Goal: Navigation & Orientation: Find specific page/section

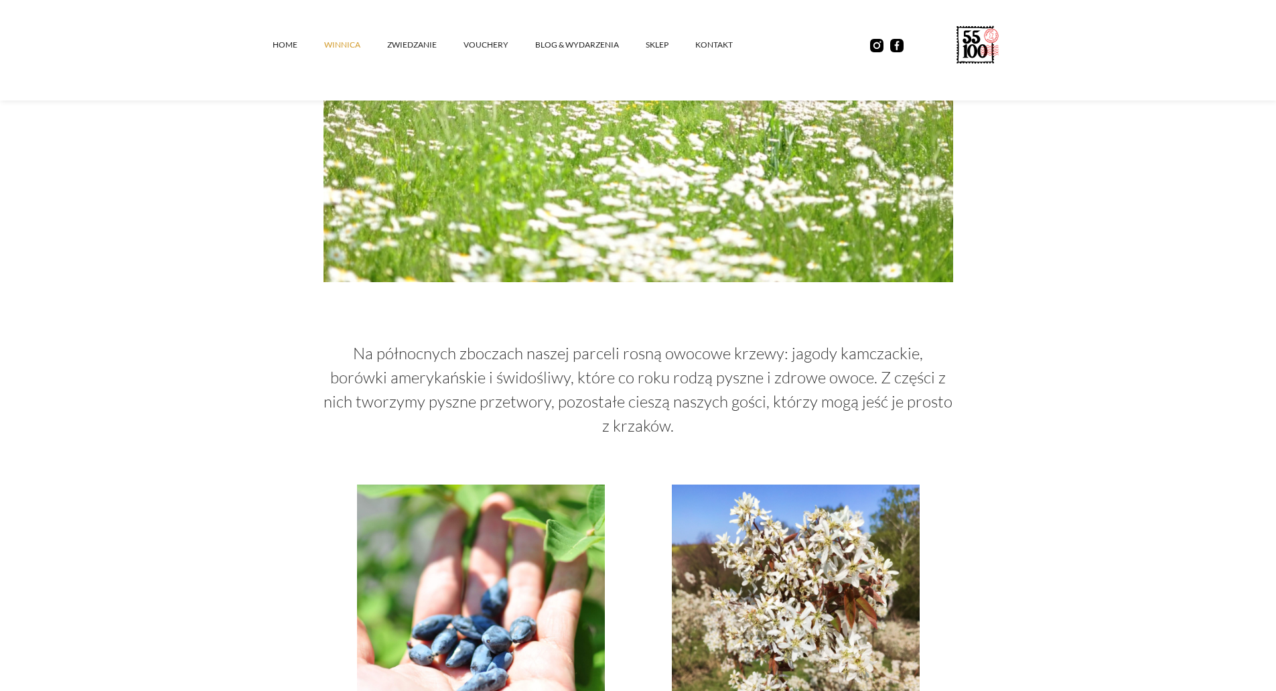
scroll to position [2613, 0]
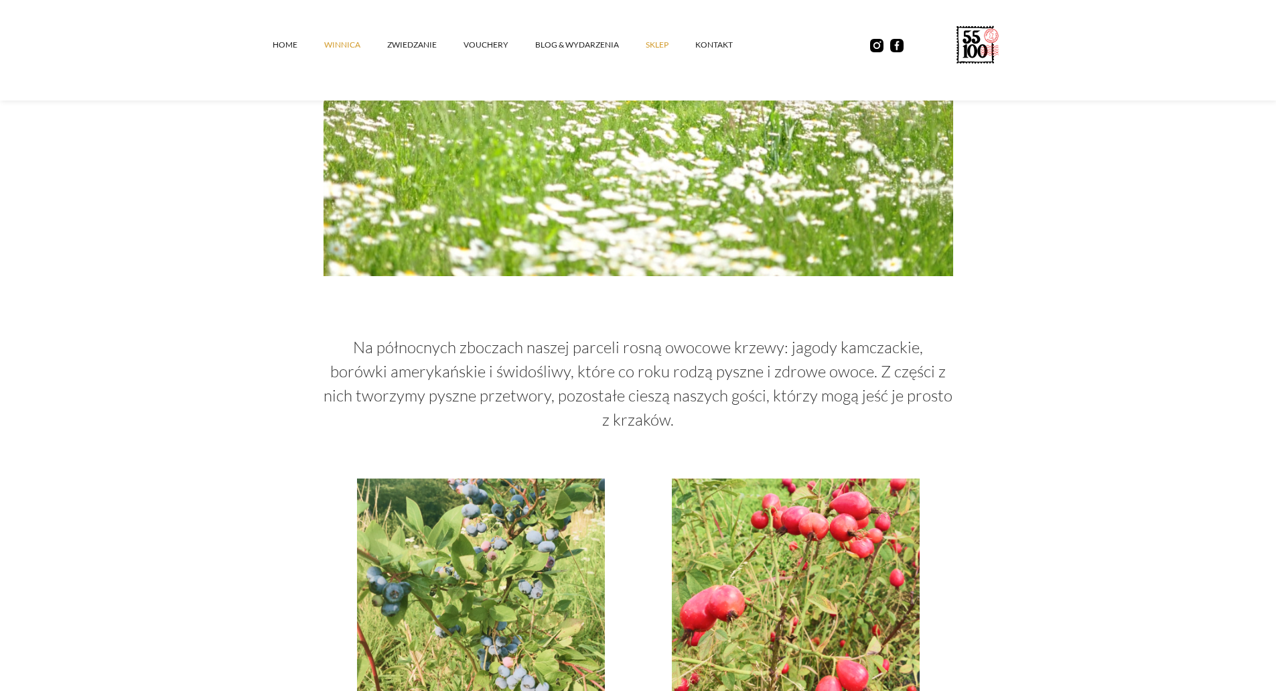
click at [669, 45] on link "SKLEP" at bounding box center [671, 45] width 50 height 40
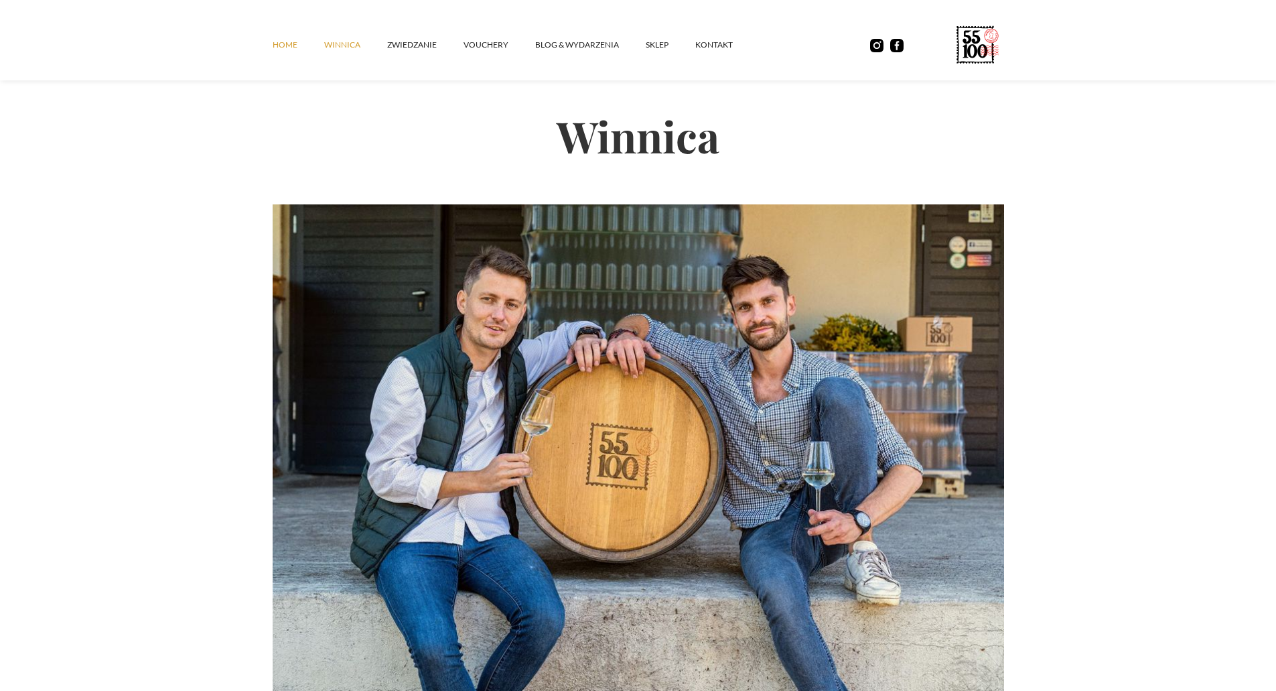
click at [288, 52] on link "Home" at bounding box center [299, 45] width 52 height 40
